Goal: Task Accomplishment & Management: Manage account settings

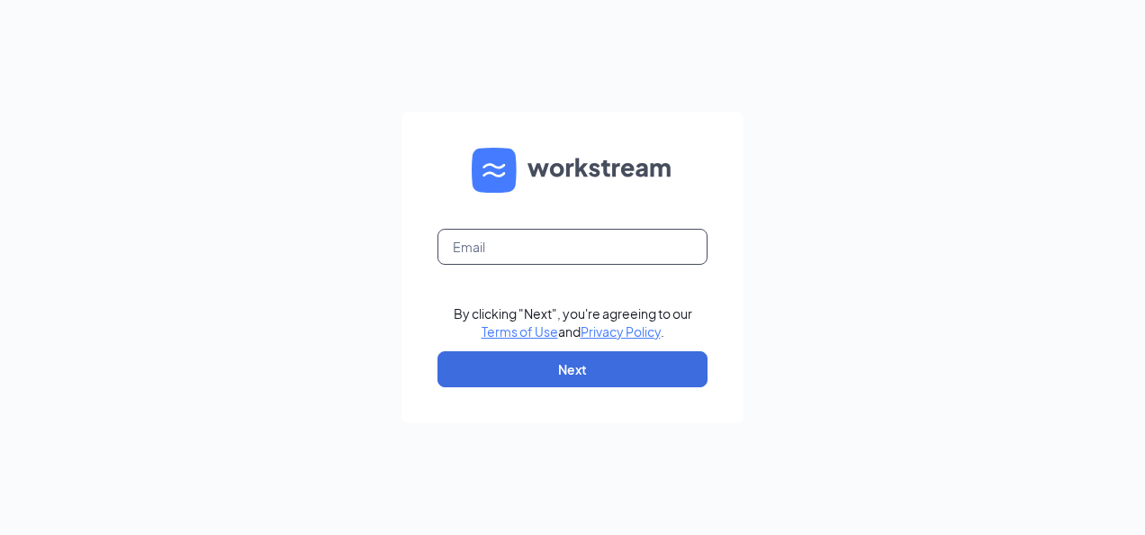
click at [585, 243] on input "text" at bounding box center [573, 247] width 270 height 36
type input "[EMAIL_ADDRESS][DOMAIN_NAME]"
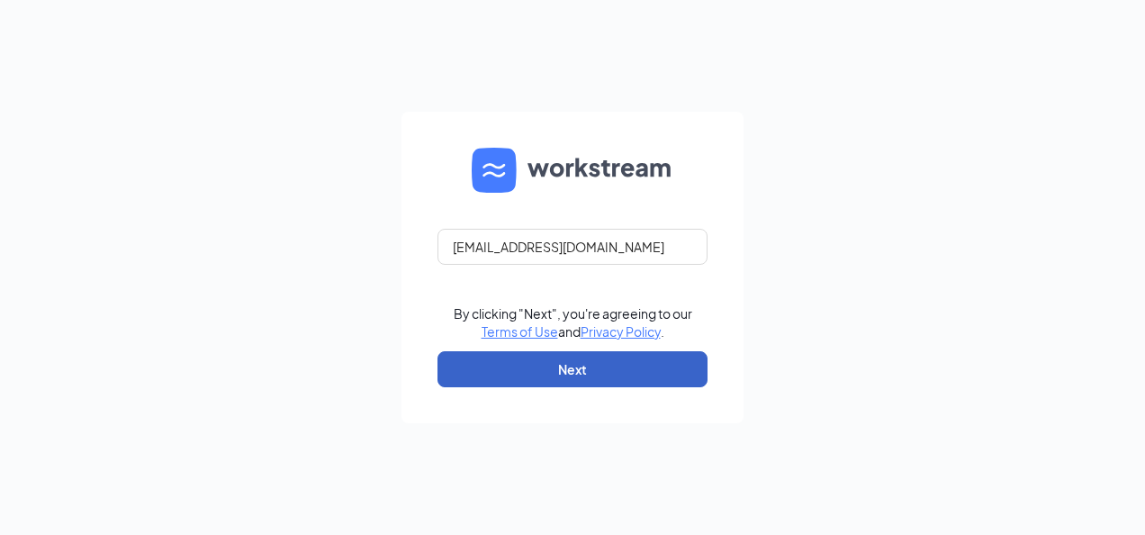
click at [569, 375] on button "Next" at bounding box center [573, 369] width 270 height 36
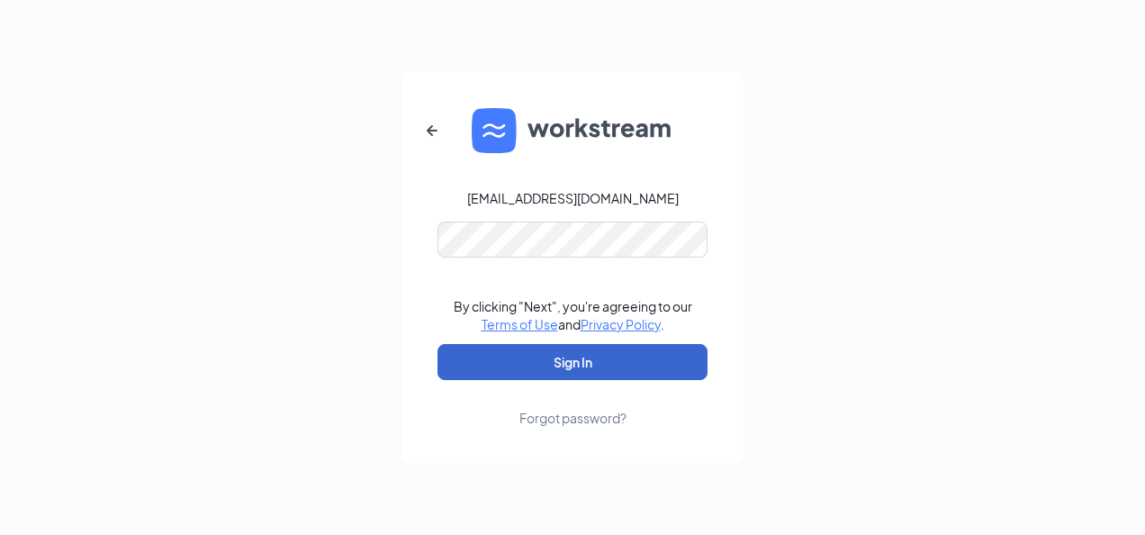
click at [569, 375] on button "Sign In" at bounding box center [573, 362] width 270 height 36
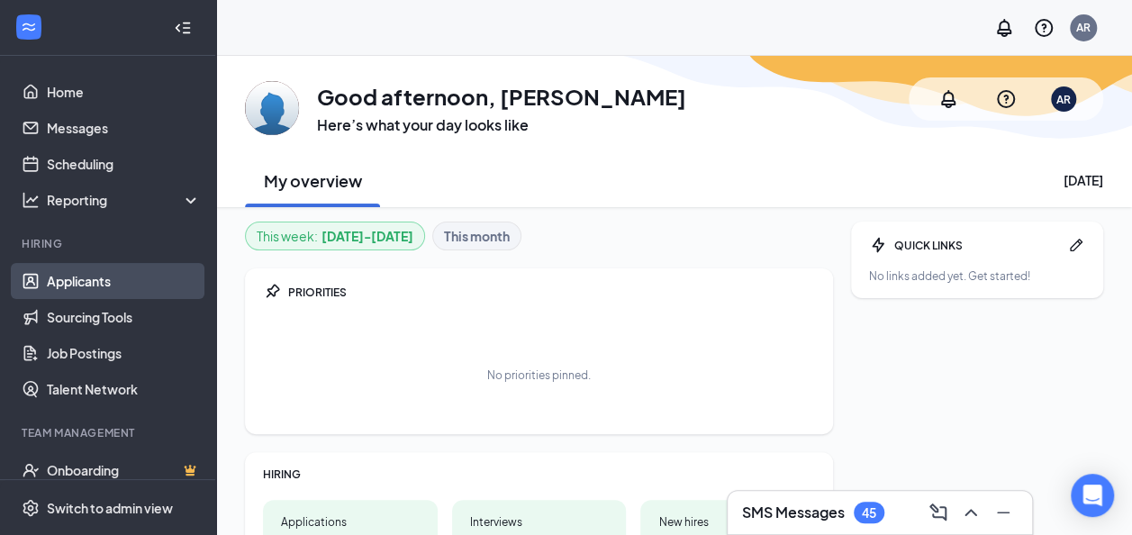
click at [91, 276] on link "Applicants" at bounding box center [124, 281] width 154 height 36
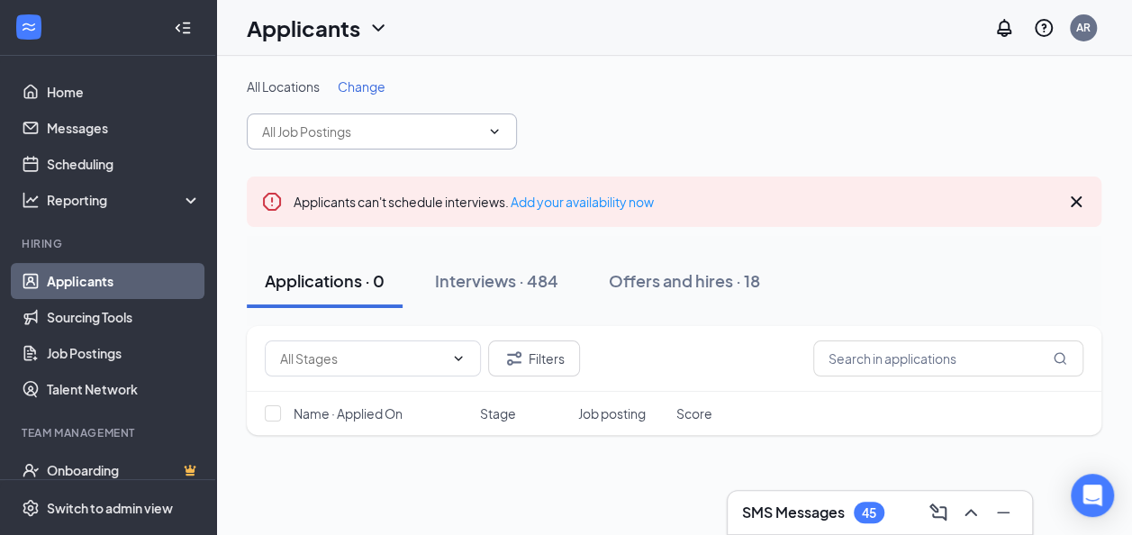
click at [501, 132] on icon "ChevronDown" at bounding box center [494, 131] width 14 height 14
click at [489, 128] on icon "ChevronDown" at bounding box center [494, 131] width 14 height 14
click at [375, 126] on input "text" at bounding box center [371, 132] width 218 height 20
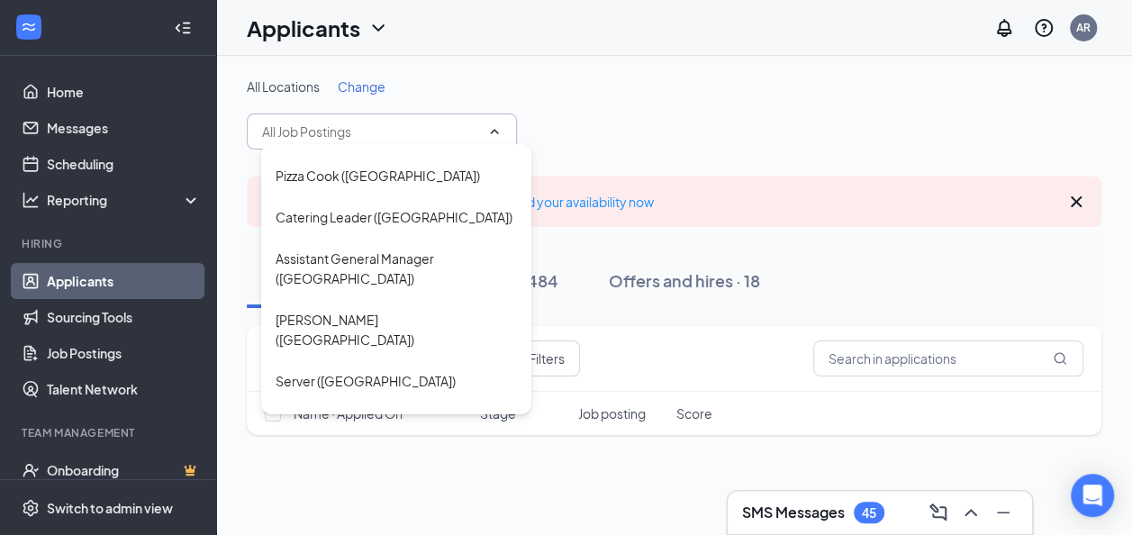
scroll to position [196, 0]
click at [314, 179] on div "Pizza Cook ([GEOGRAPHIC_DATA])" at bounding box center [378, 176] width 204 height 20
type input "Pizza Cook ([GEOGRAPHIC_DATA])"
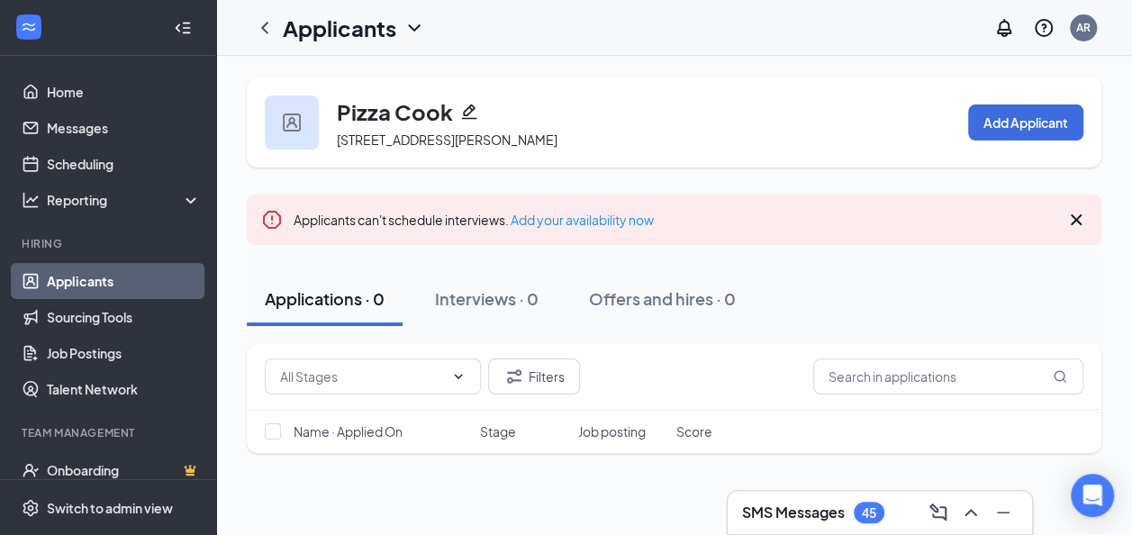
click at [90, 276] on link "Applicants" at bounding box center [124, 281] width 154 height 36
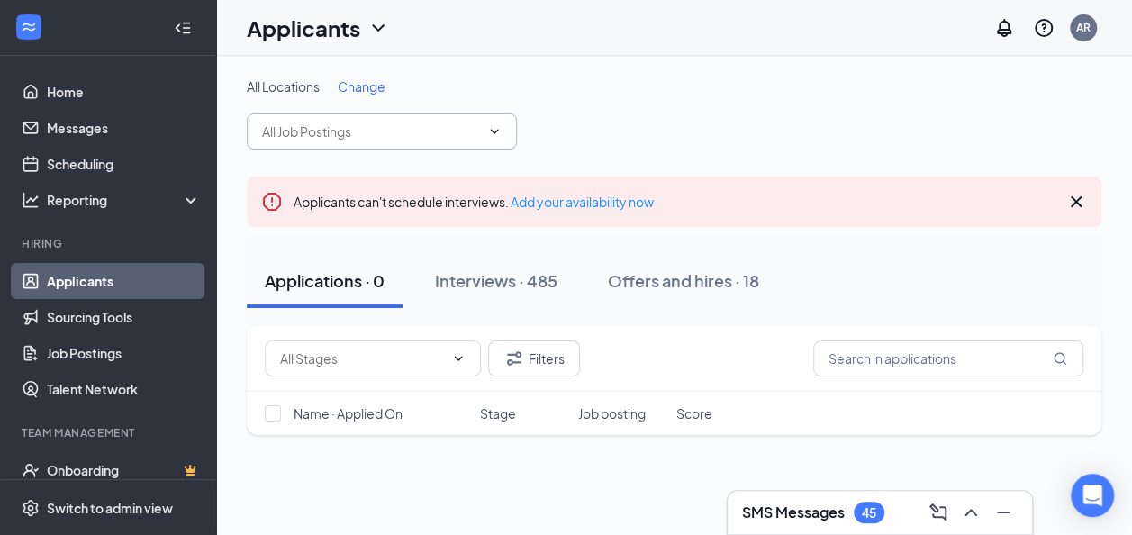
click at [443, 133] on input "text" at bounding box center [371, 132] width 218 height 20
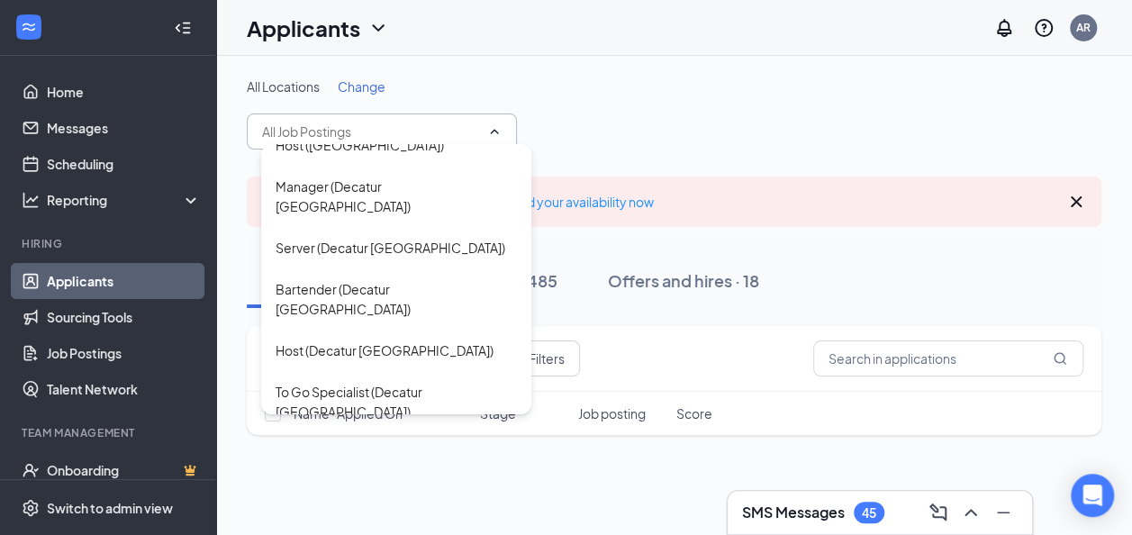
scroll to position [612, 0]
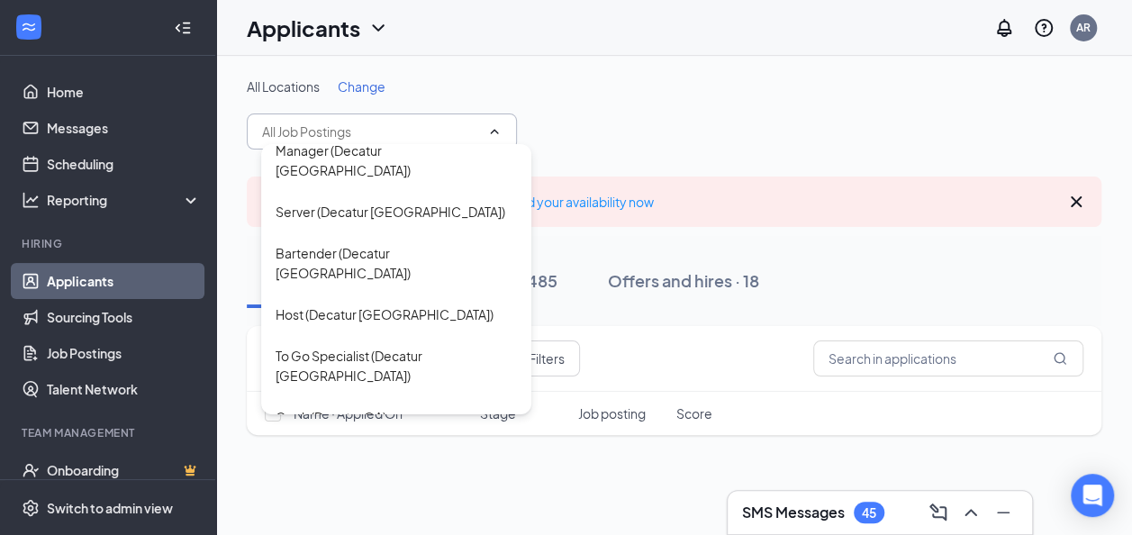
click at [387, 448] on div "Pizza Cook (Decatur [GEOGRAPHIC_DATA])" at bounding box center [396, 468] width 241 height 40
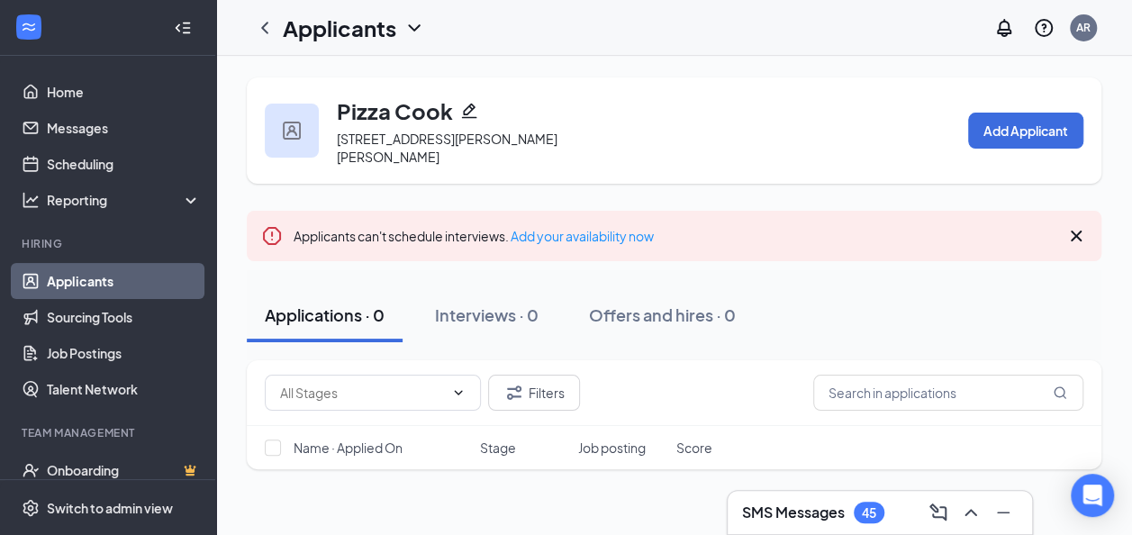
click at [92, 276] on link "Applicants" at bounding box center [124, 281] width 154 height 36
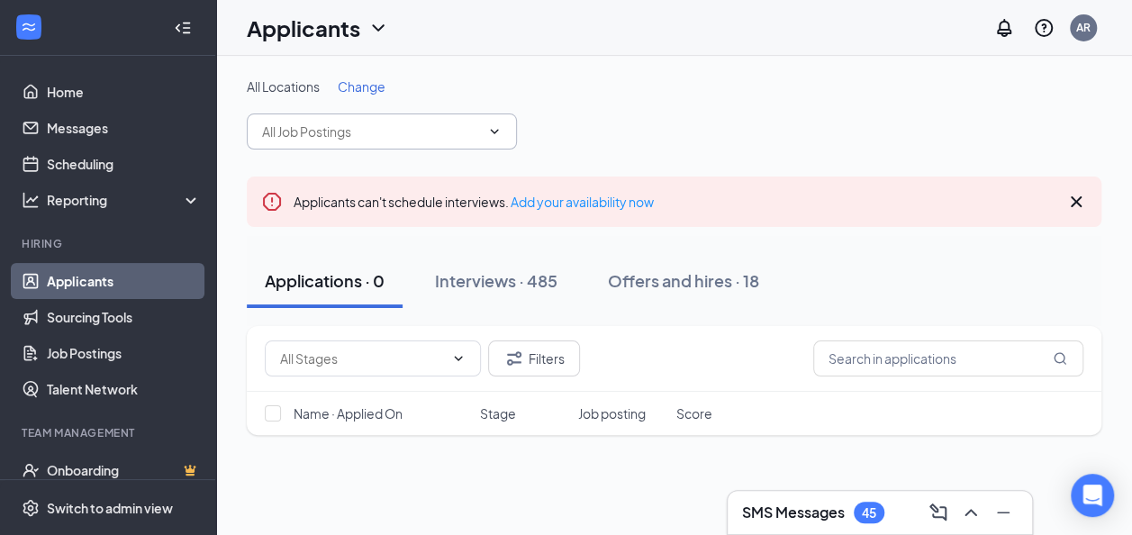
click at [393, 123] on input "text" at bounding box center [371, 132] width 218 height 20
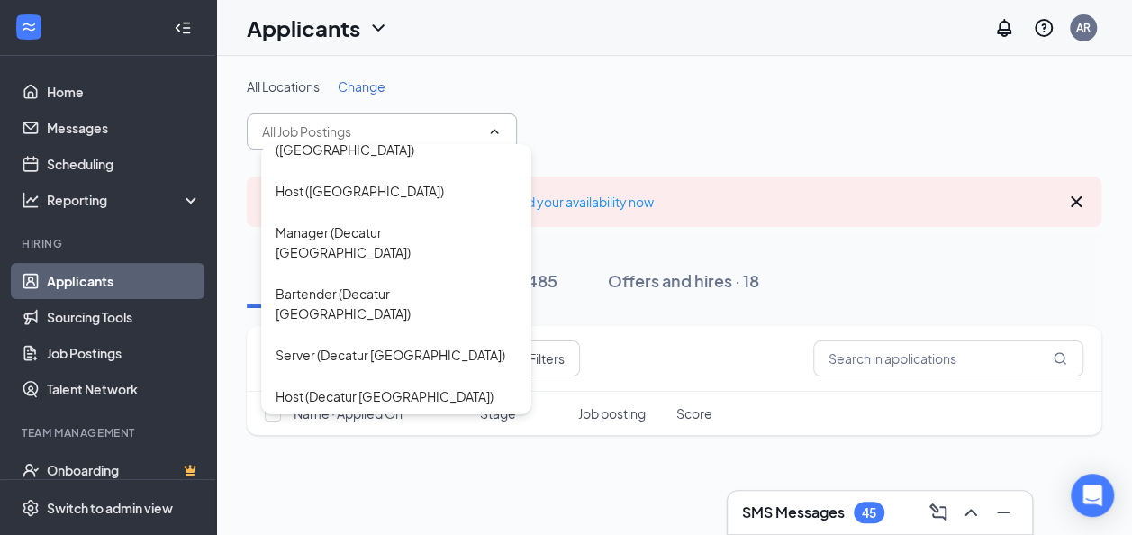
scroll to position [540, 0]
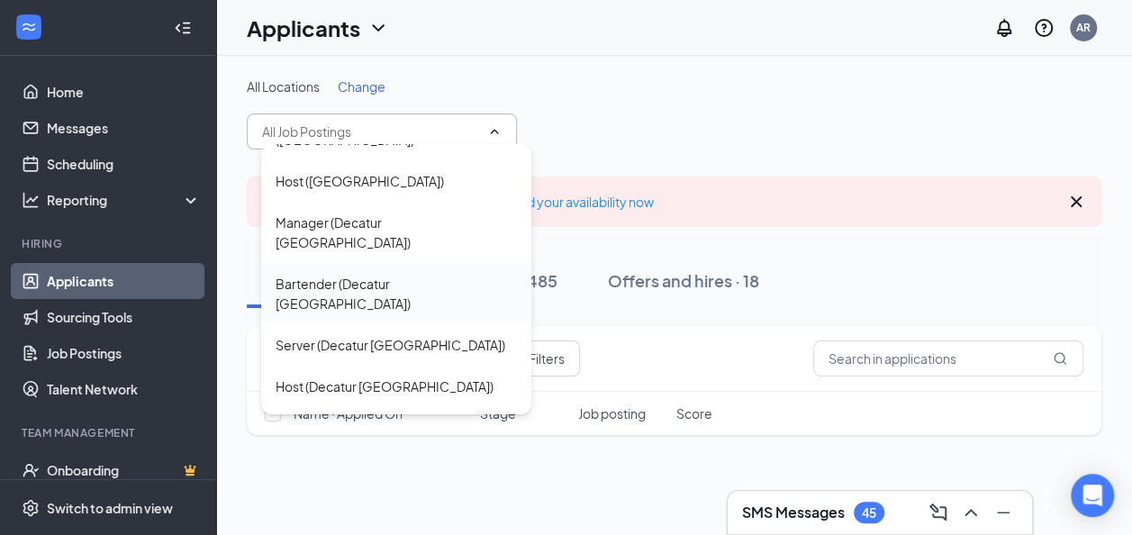
click at [377, 274] on div "Bartender (Decatur [GEOGRAPHIC_DATA])" at bounding box center [396, 294] width 241 height 40
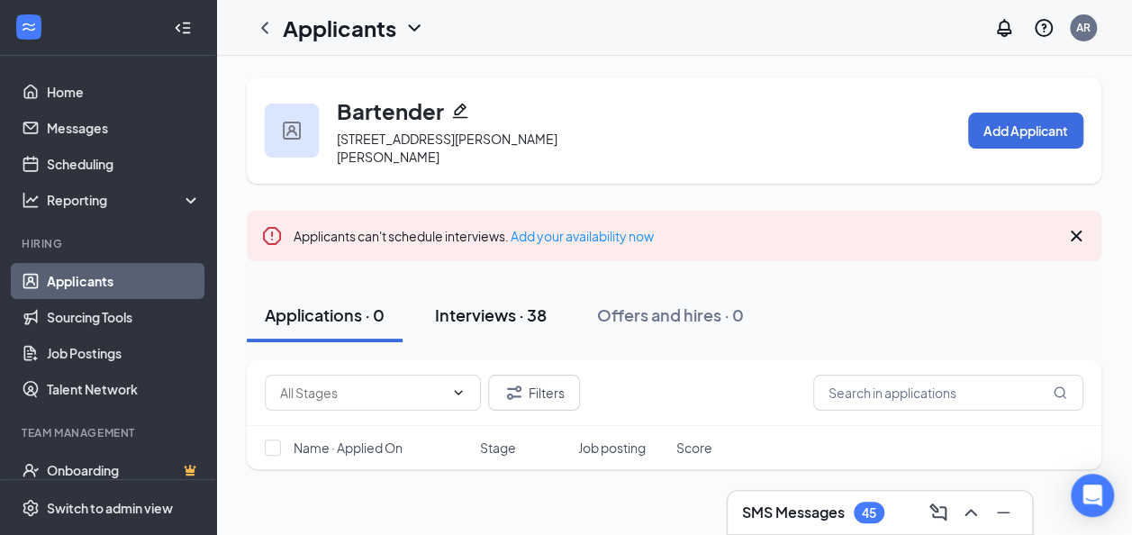
click at [488, 315] on div "Interviews · 38" at bounding box center [491, 314] width 112 height 23
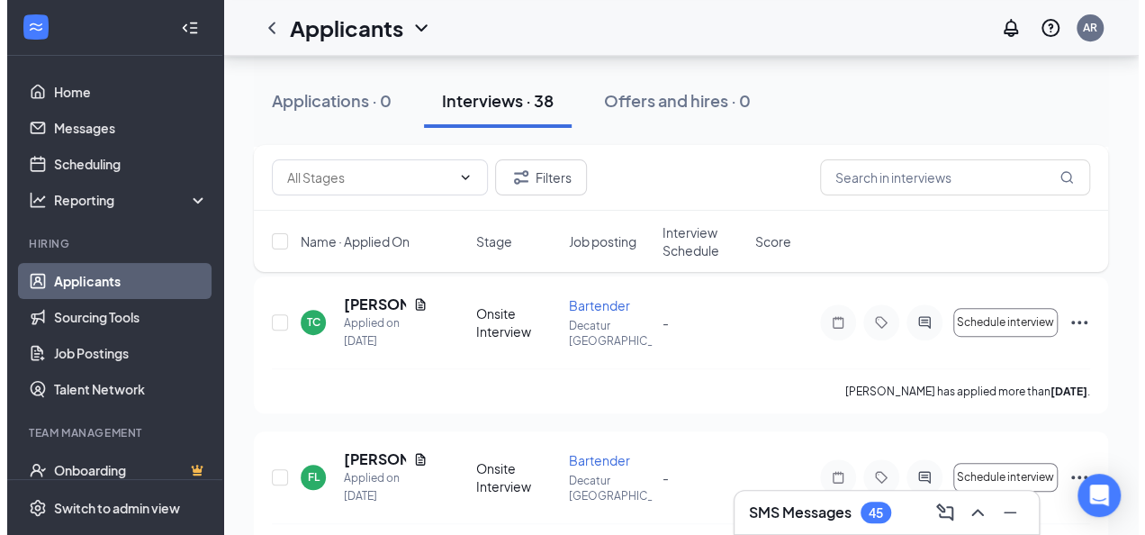
scroll to position [396, 0]
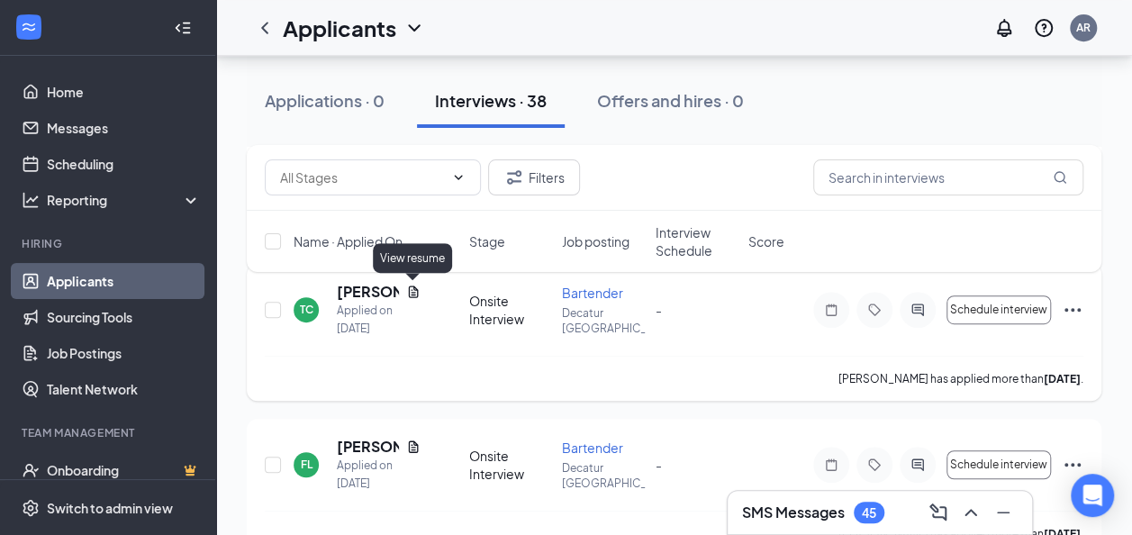
click at [411, 290] on icon "Document" at bounding box center [413, 291] width 10 height 12
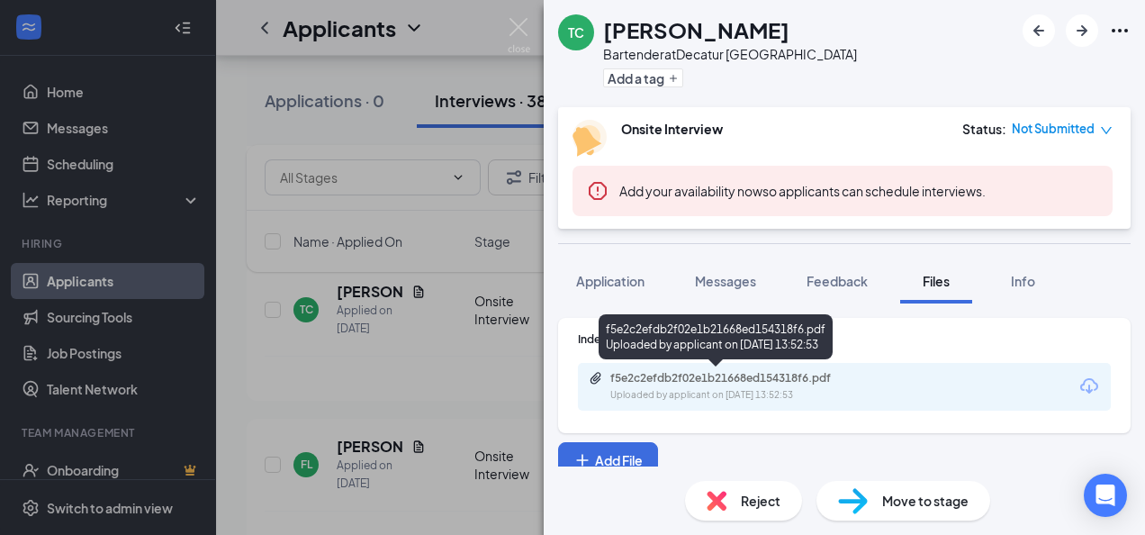
click at [718, 379] on div "f5e2c2efdb2f02e1b21668ed154318f6.pdf" at bounding box center [736, 378] width 252 height 14
